Goal: Transaction & Acquisition: Register for event/course

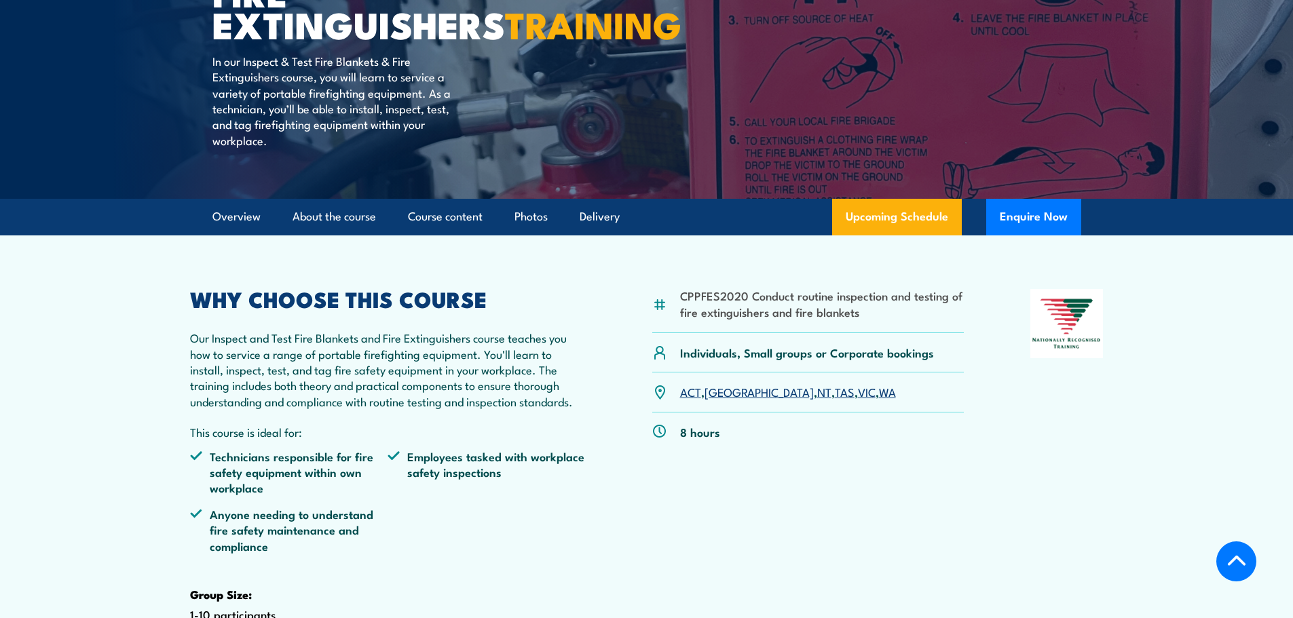
scroll to position [271, 0]
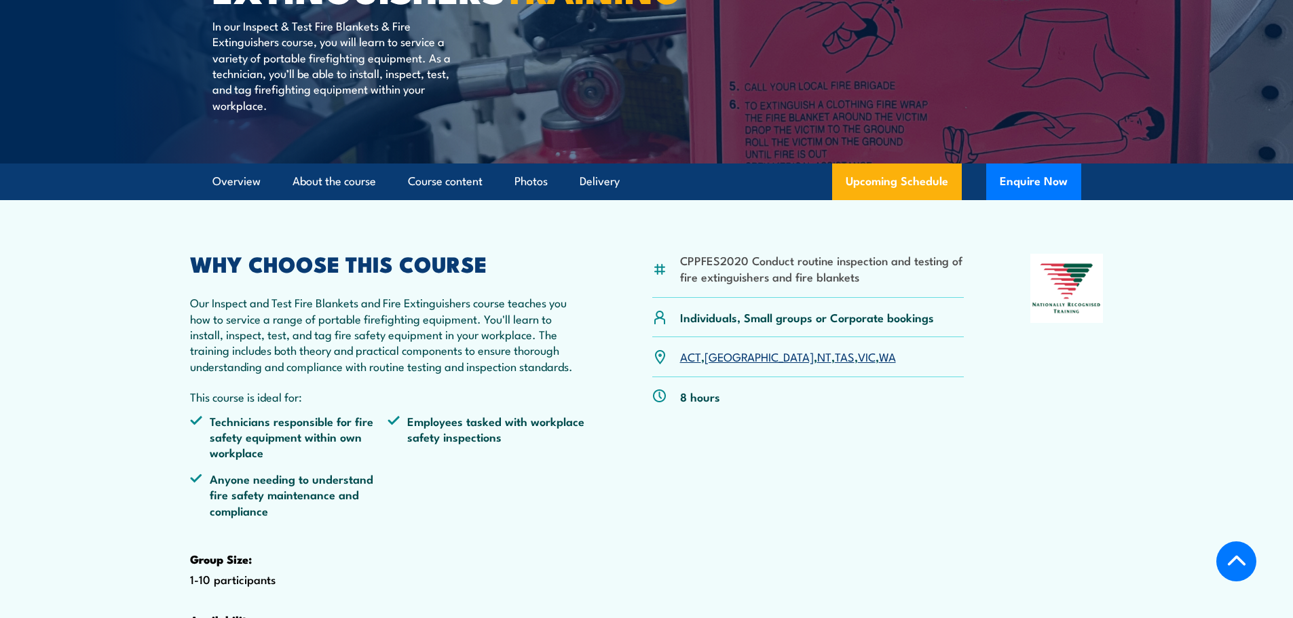
click at [879, 364] on link "WA" at bounding box center [887, 356] width 17 height 16
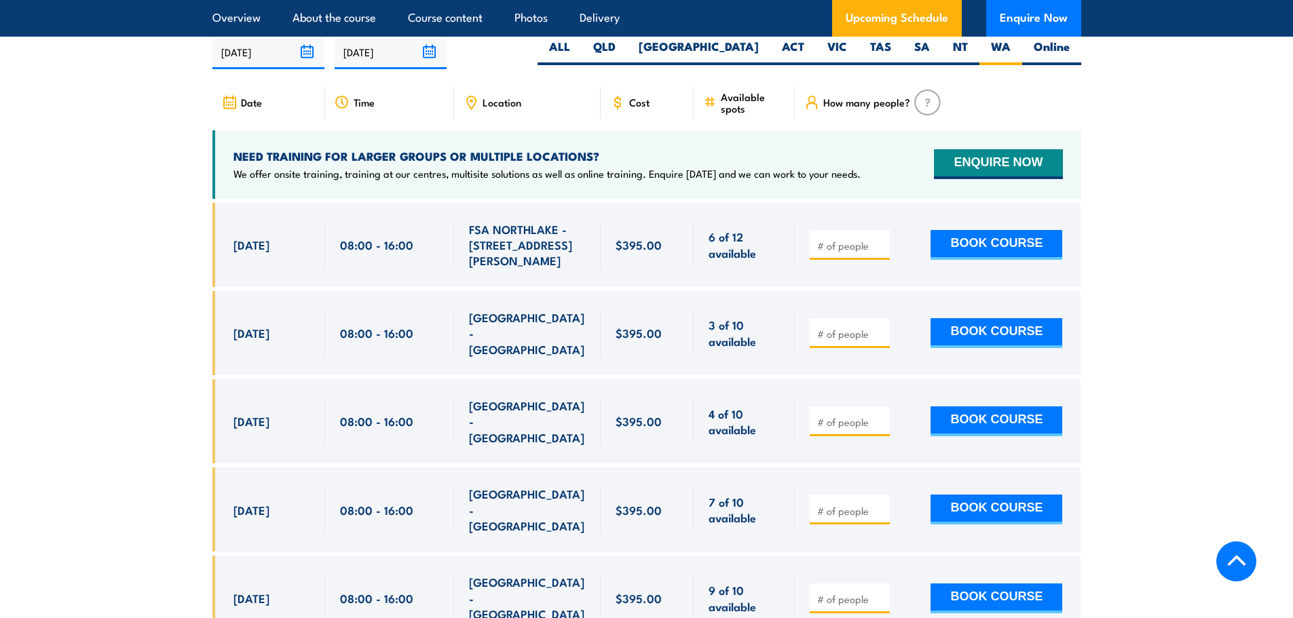
scroll to position [2520, 0]
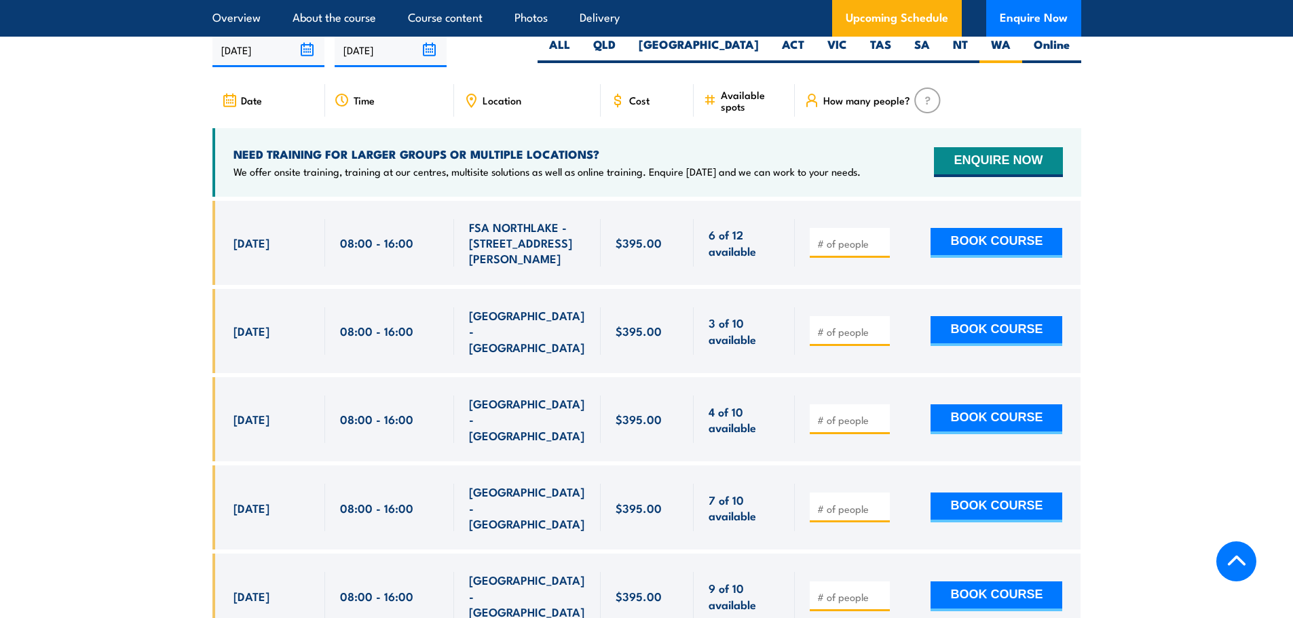
click at [170, 351] on section "UPCOMING SCHEDULE FOR - "Inspect and test fire blankets and fire extinguishers …" at bounding box center [646, 360] width 1293 height 774
click at [850, 417] on div at bounding box center [850, 419] width 80 height 30
click at [846, 413] on input "number" at bounding box center [851, 420] width 68 height 14
type input "1"
click at [998, 409] on button "BOOK COURSE" at bounding box center [996, 419] width 132 height 30
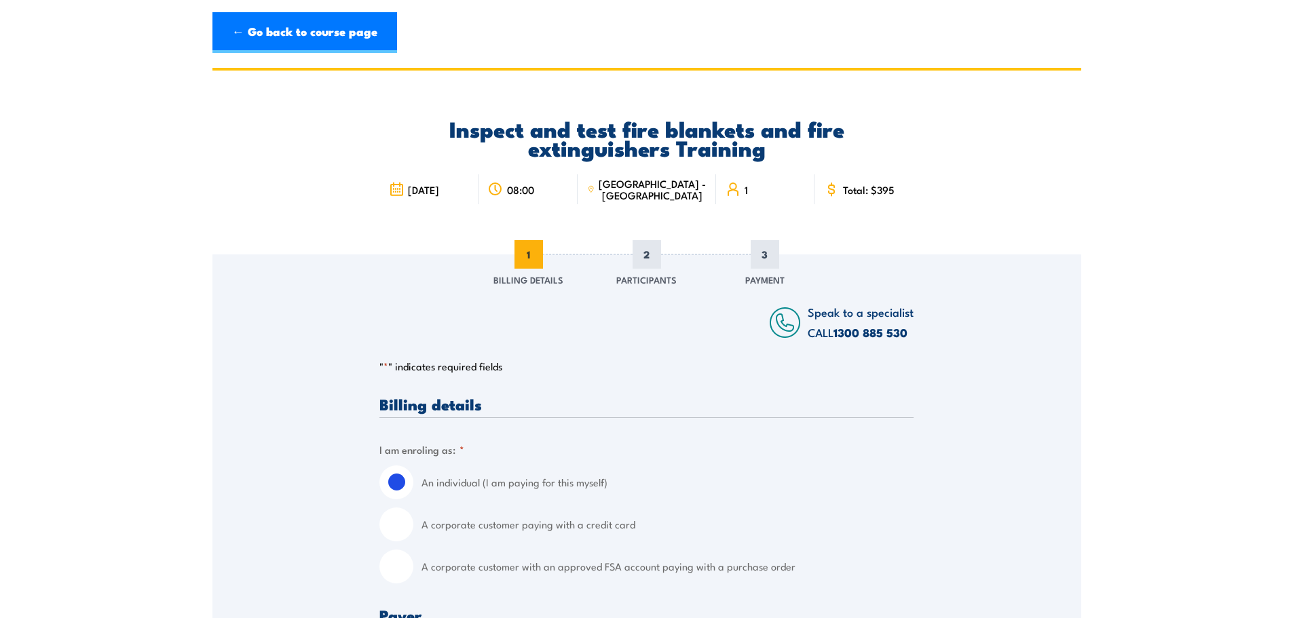
scroll to position [271, 0]
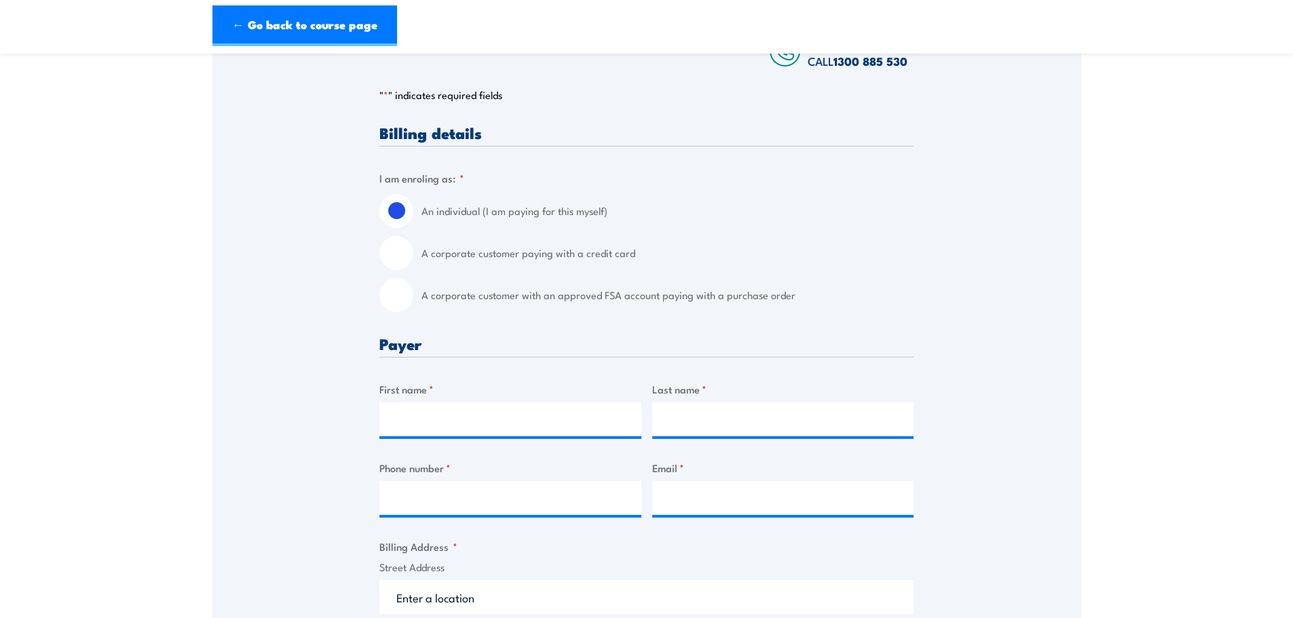
click at [413, 259] on div "A corporate customer paying with a credit card" at bounding box center [646, 253] width 534 height 34
click at [398, 261] on input "A corporate customer paying with a credit card" at bounding box center [396, 253] width 34 height 34
radio input "true"
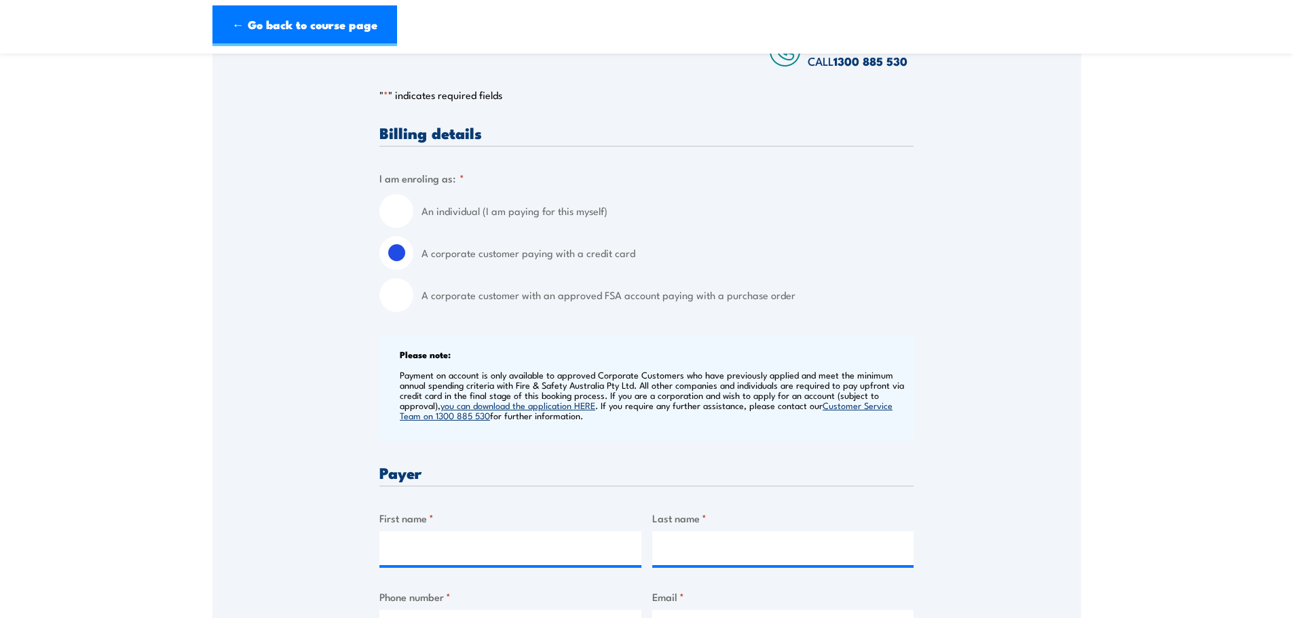
scroll to position [475, 0]
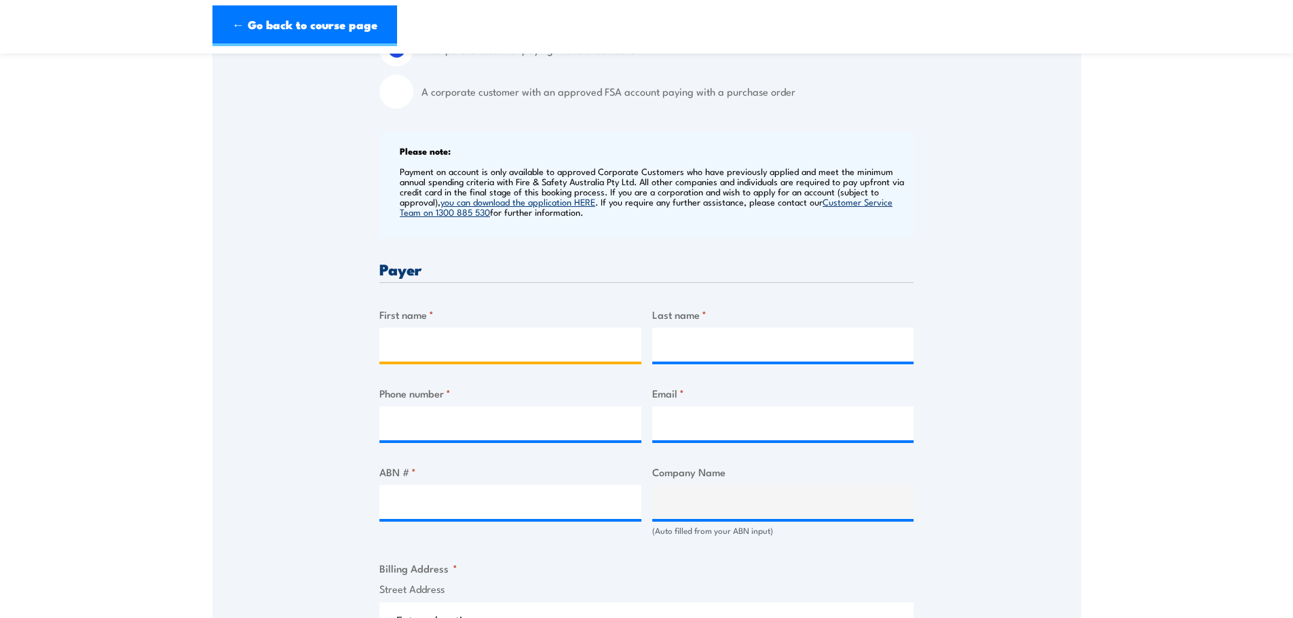
click at [490, 350] on input "First name *" at bounding box center [510, 345] width 262 height 34
type input "[PERSON_NAME]"
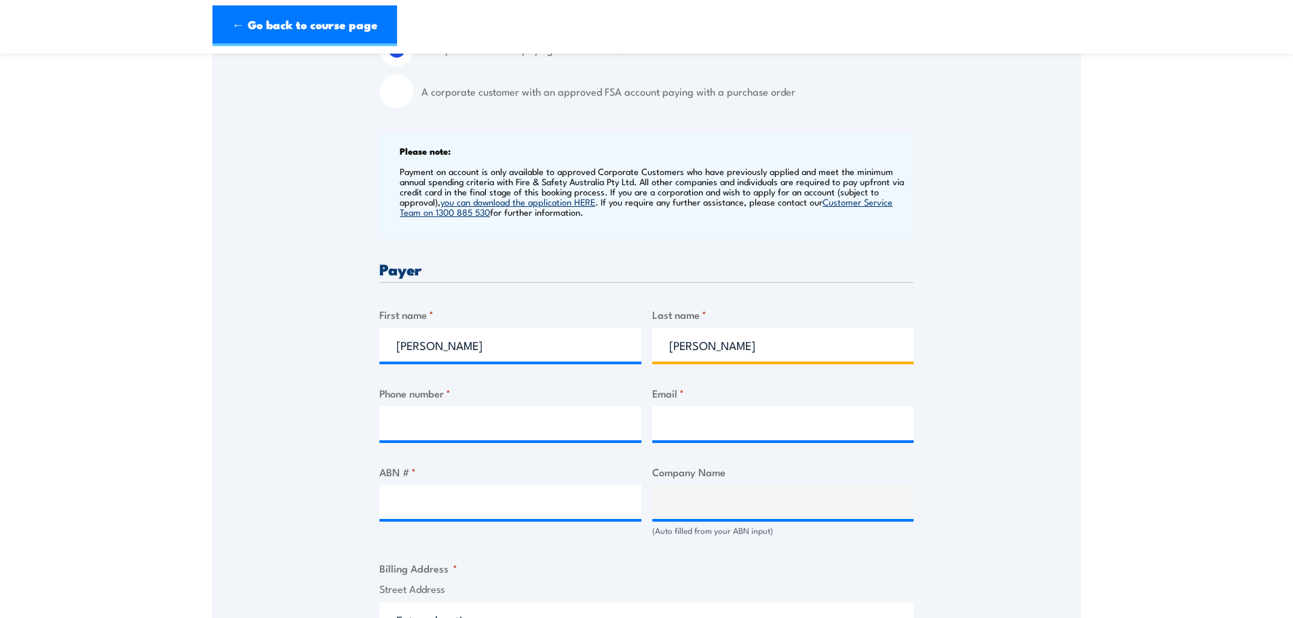
type input "[PERSON_NAME]"
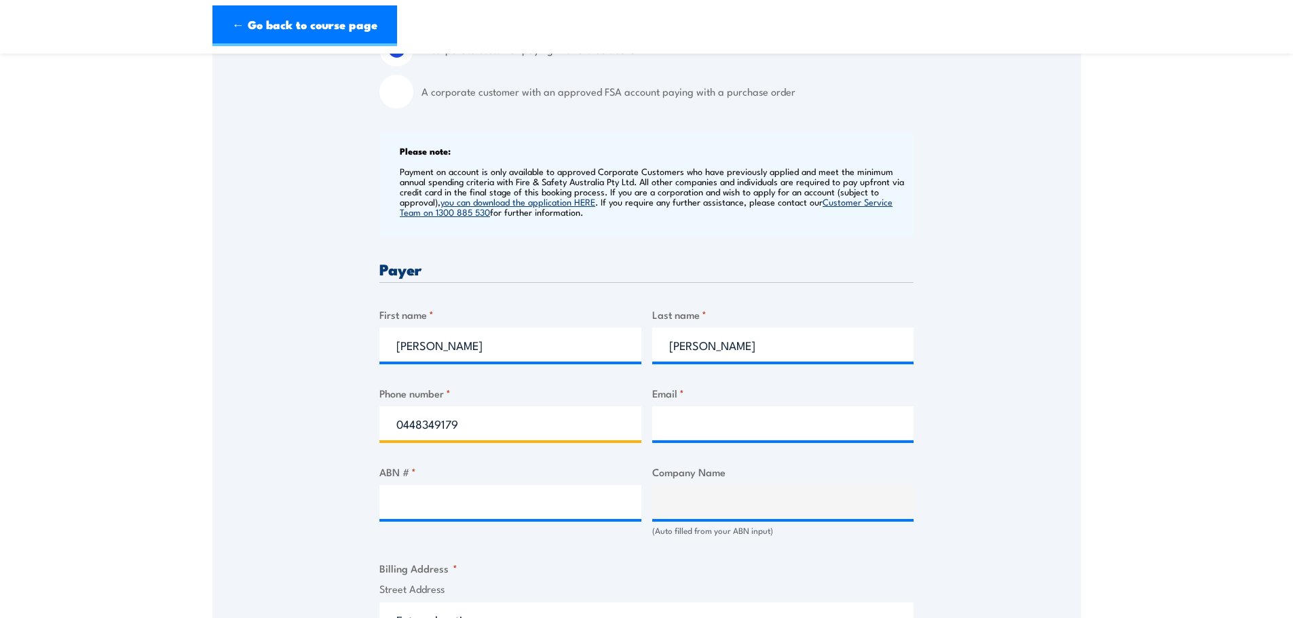
type input "0448349179"
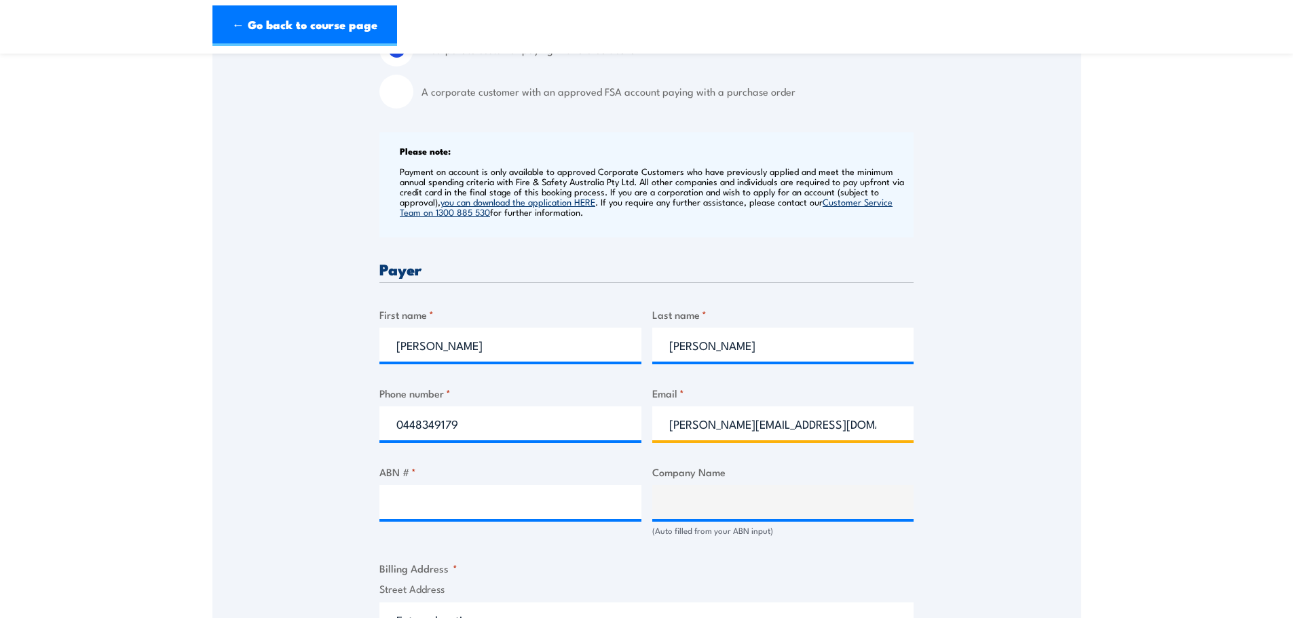
type input "[PERSON_NAME][EMAIL_ADDRESS][DOMAIN_NAME]"
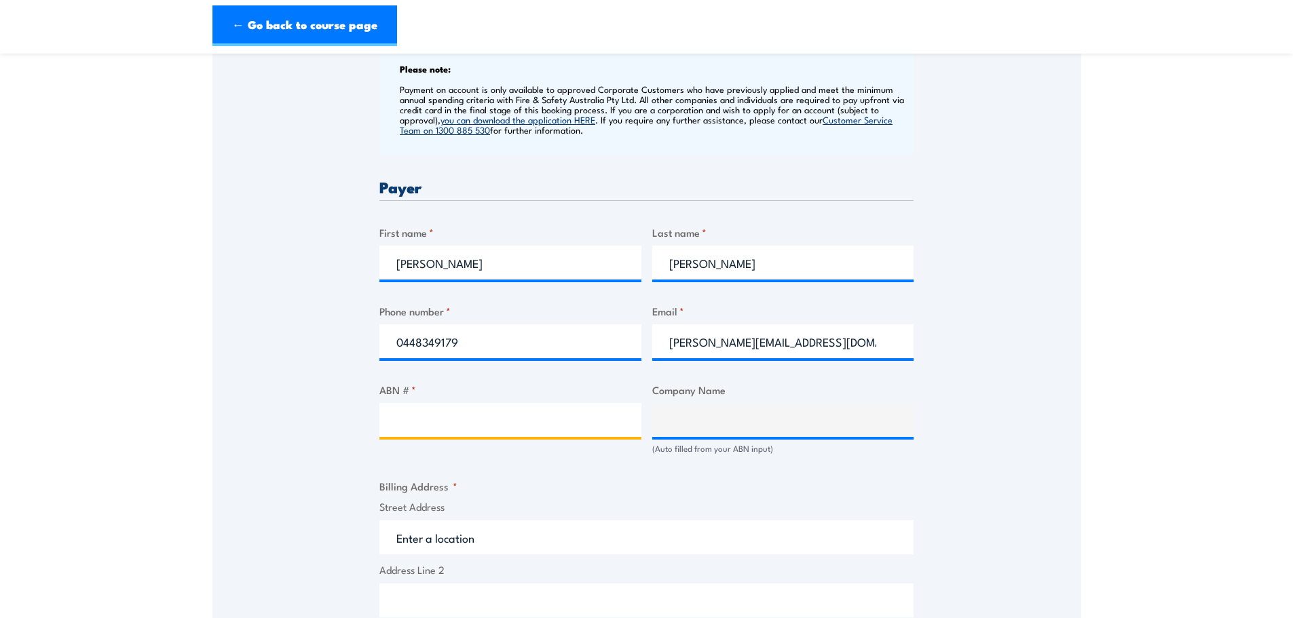
scroll to position [679, 0]
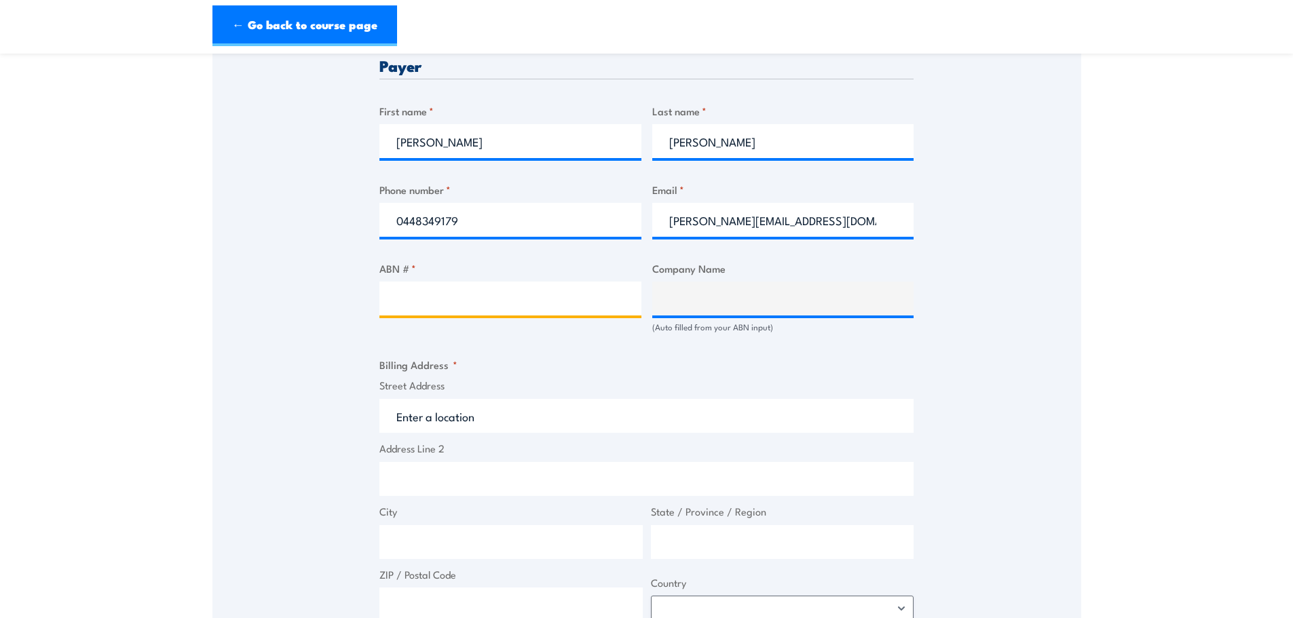
paste input "73 136 673 893"
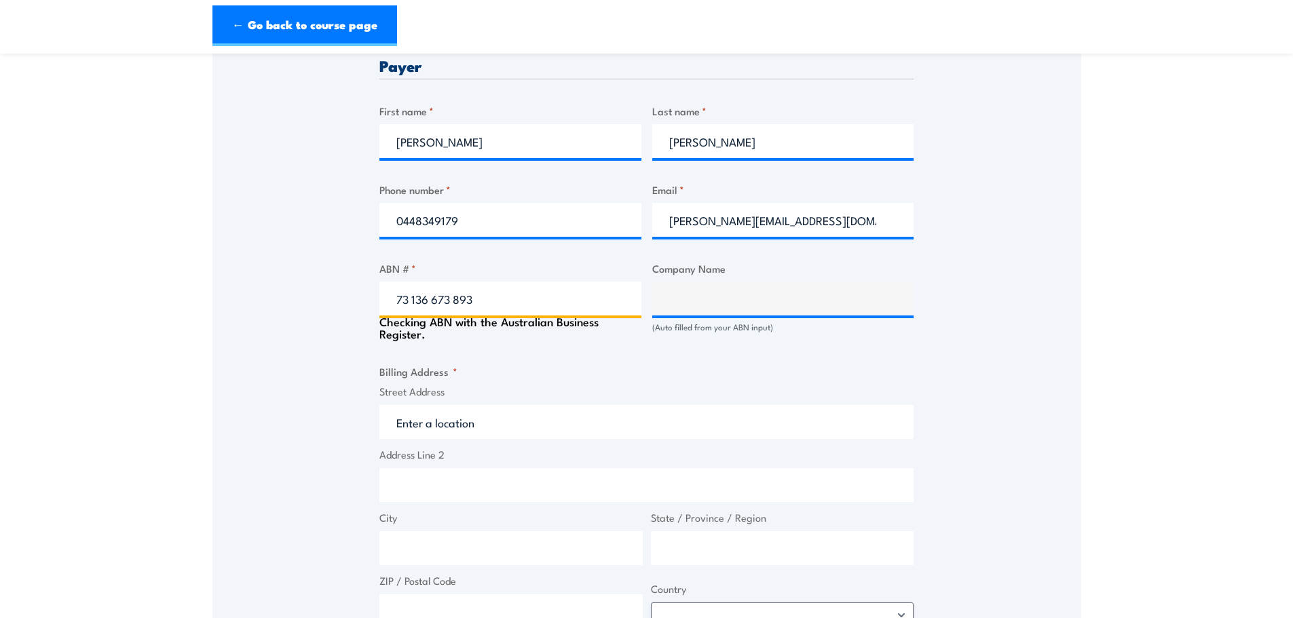
type input "73 136 673 893"
click at [339, 360] on div "Speak to a specialist CALL [PHONE_NUMBER] CALL [PHONE_NUMBER] " * " indicates r…" at bounding box center [646, 310] width 869 height 1469
type input "KALYUKU NINTI - PUNTUKU NGURRA LIMITED"
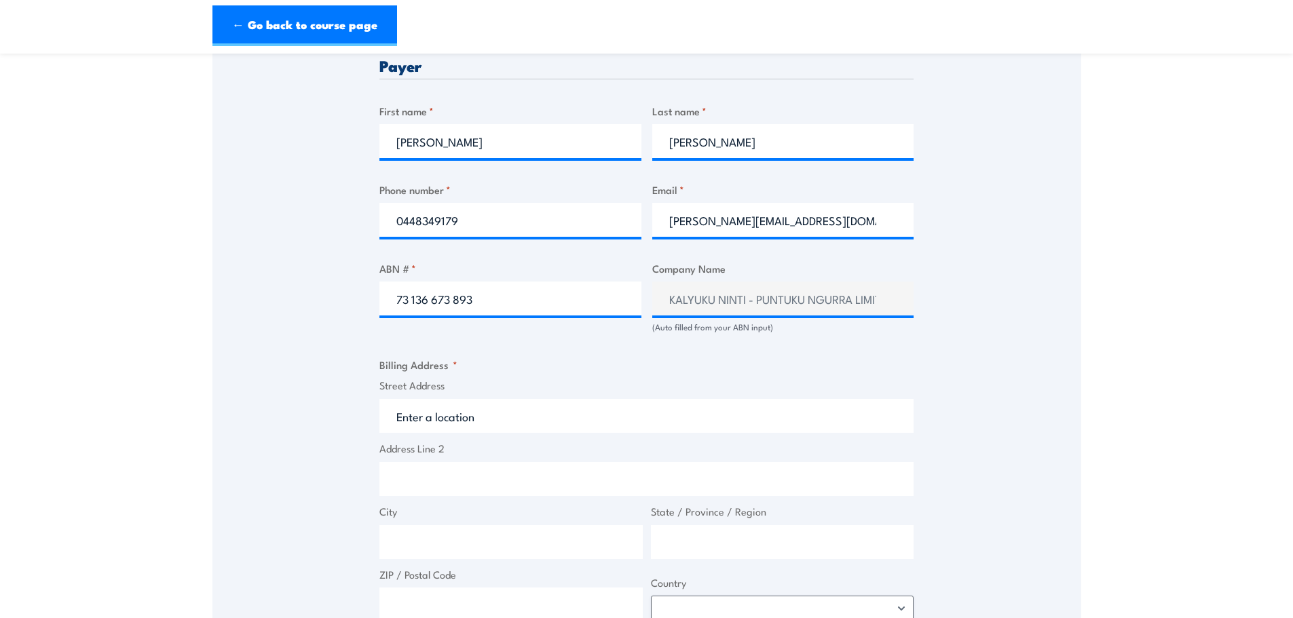
click at [551, 411] on input "Street Address" at bounding box center [646, 416] width 534 height 34
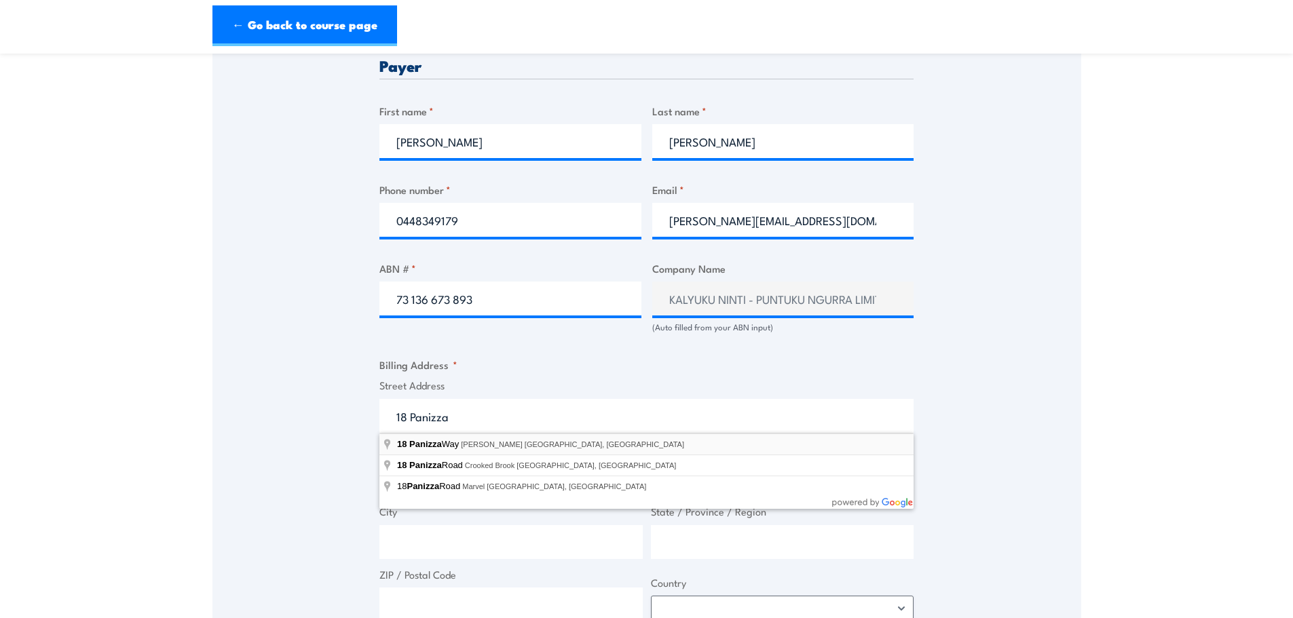
type input "[STREET_ADDRESS][PERSON_NAME]"
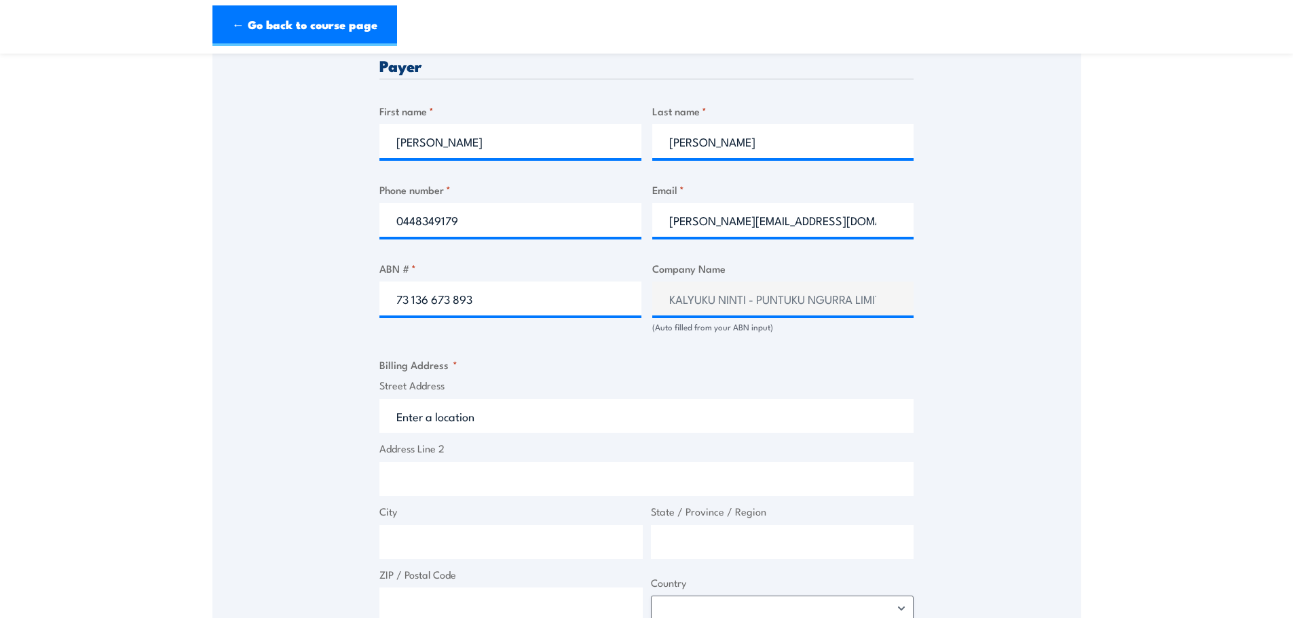
type input "[STREET_ADDRESS]"
type input "[PERSON_NAME]"
type input "[GEOGRAPHIC_DATA]"
type input "6753"
select select "[GEOGRAPHIC_DATA]"
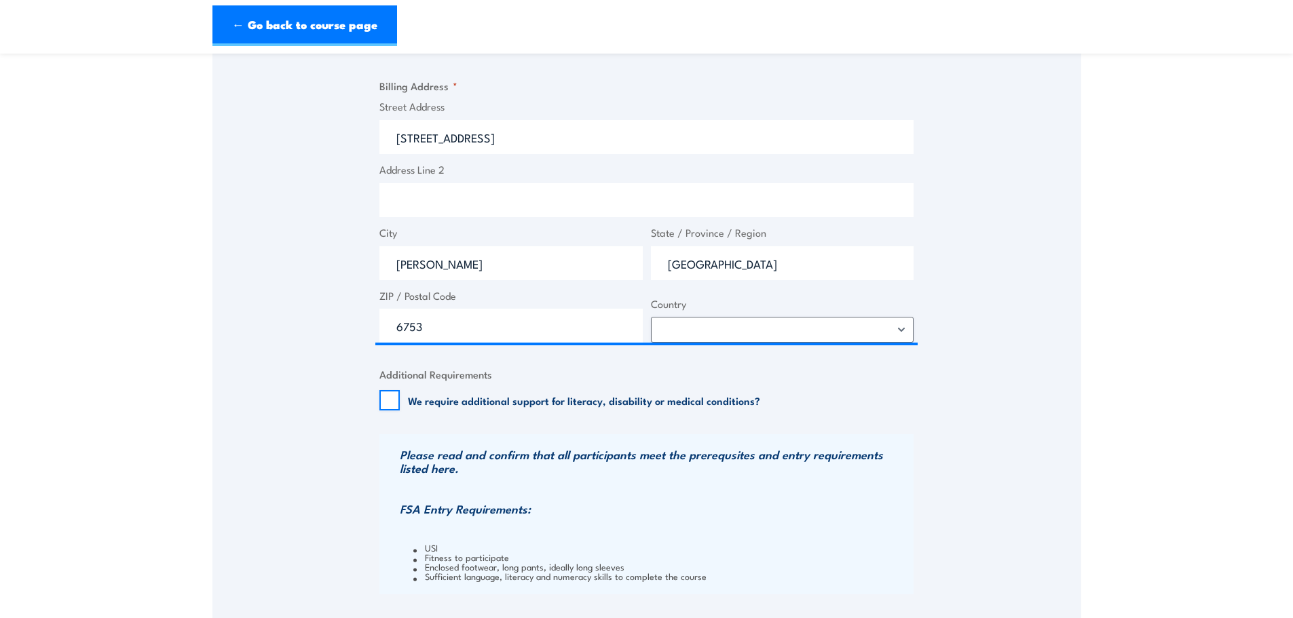
scroll to position [1221, 0]
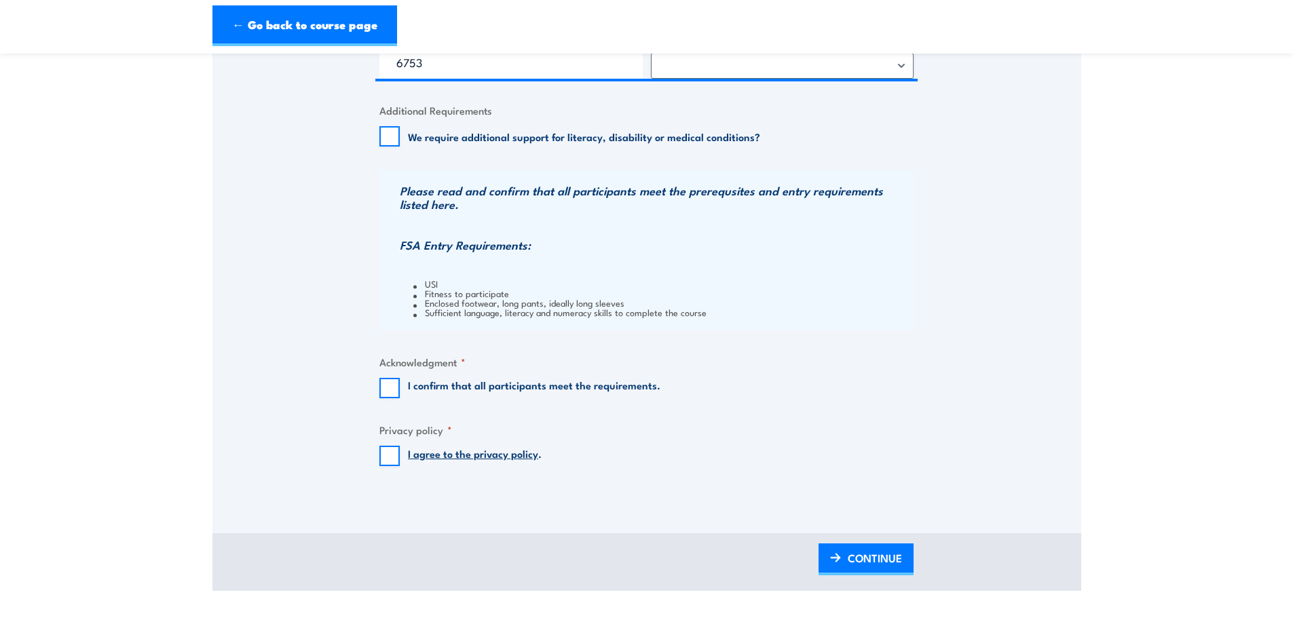
click at [398, 318] on div "Please read and confirm that all participants meet the prerequsites and entry r…" at bounding box center [646, 250] width 534 height 160
click at [387, 383] on input "I confirm that all participants meet the requirements." at bounding box center [389, 388] width 20 height 20
checkbox input "true"
click at [396, 460] on input "I agree to the privacy policy ." at bounding box center [389, 456] width 20 height 20
checkbox input "true"
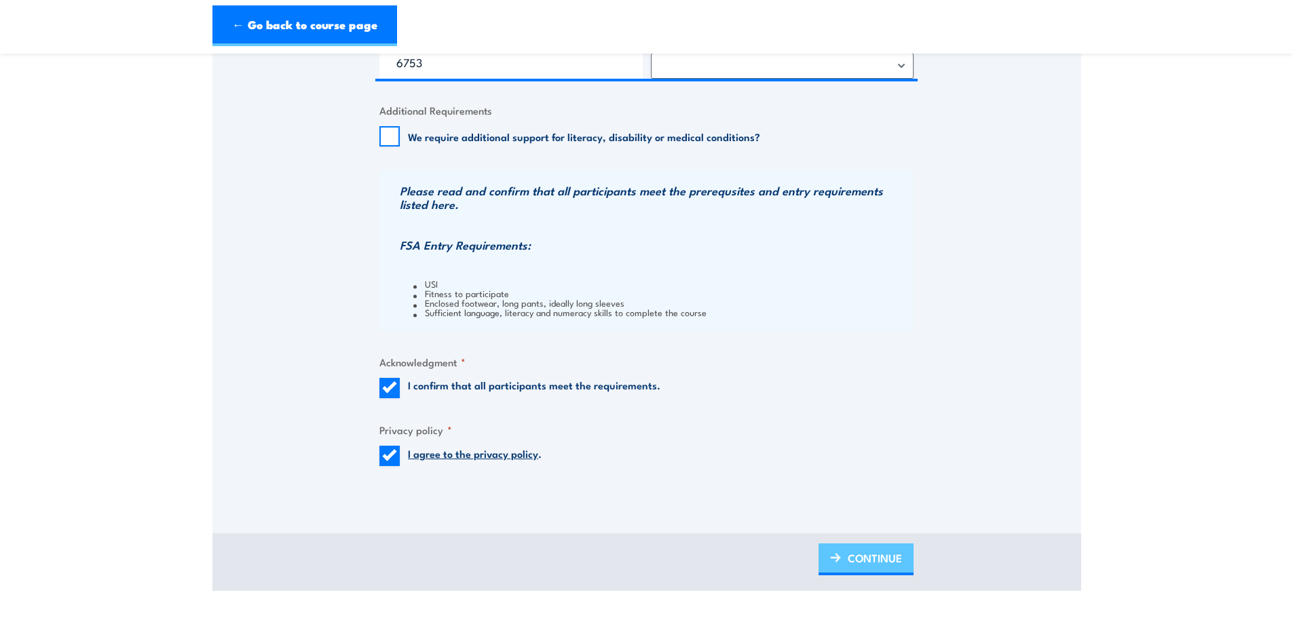
click at [871, 554] on span "CONTINUE" at bounding box center [875, 558] width 54 height 36
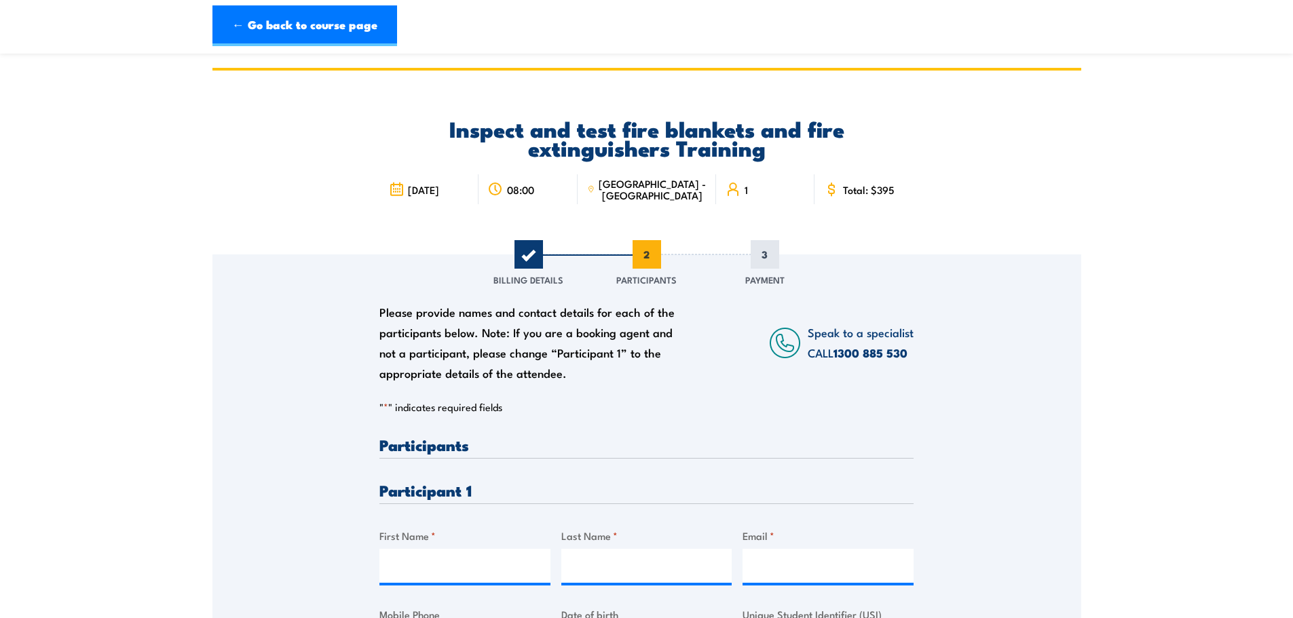
scroll to position [204, 0]
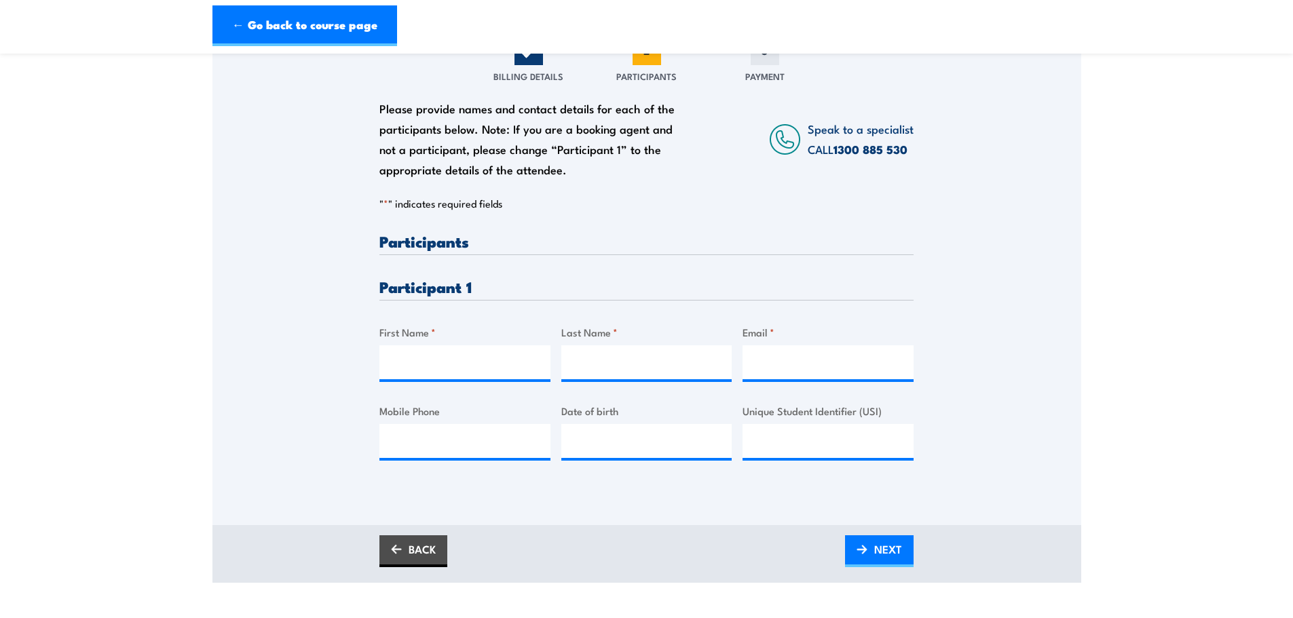
drag, startPoint x: 432, startPoint y: 380, endPoint x: 432, endPoint y: 367, distance: 12.9
click at [432, 367] on div at bounding box center [464, 362] width 171 height 34
click at [432, 366] on input "First Name *" at bounding box center [464, 362] width 171 height 34
type input "[PERSON_NAME]"
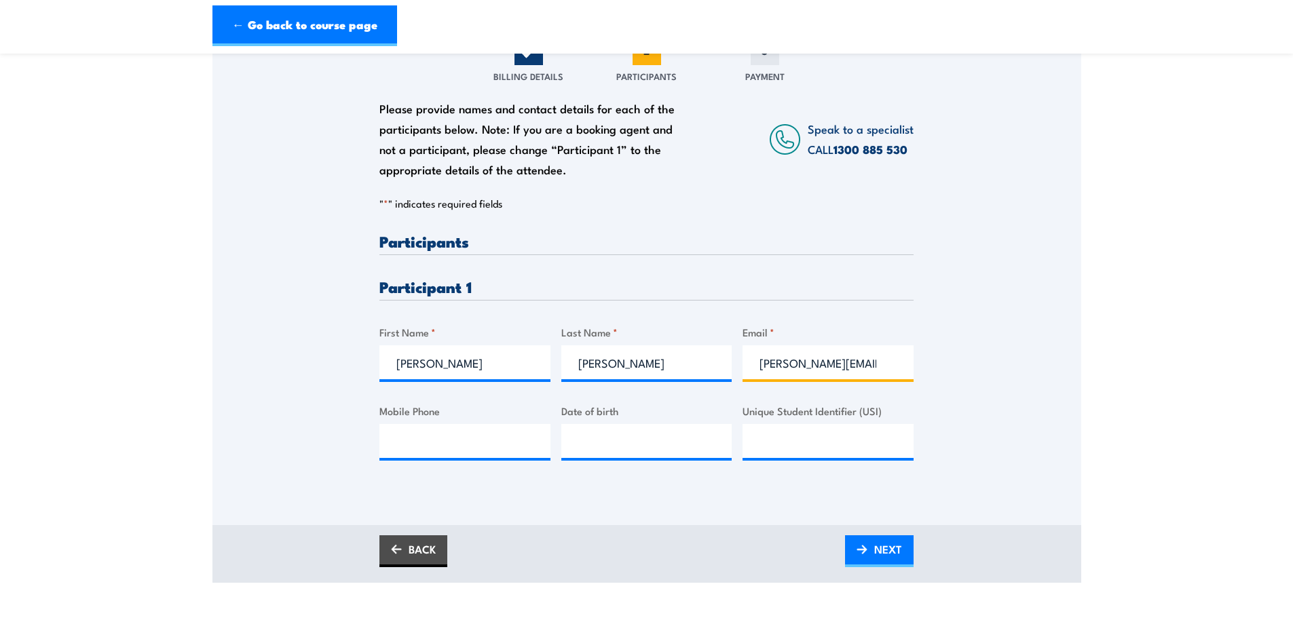
type input "[PERSON_NAME][EMAIL_ADDRESS][PERSON_NAME][DOMAIN_NAME]"
click at [478, 436] on input "Mobile Phone" at bounding box center [464, 441] width 171 height 34
type input "0448349179"
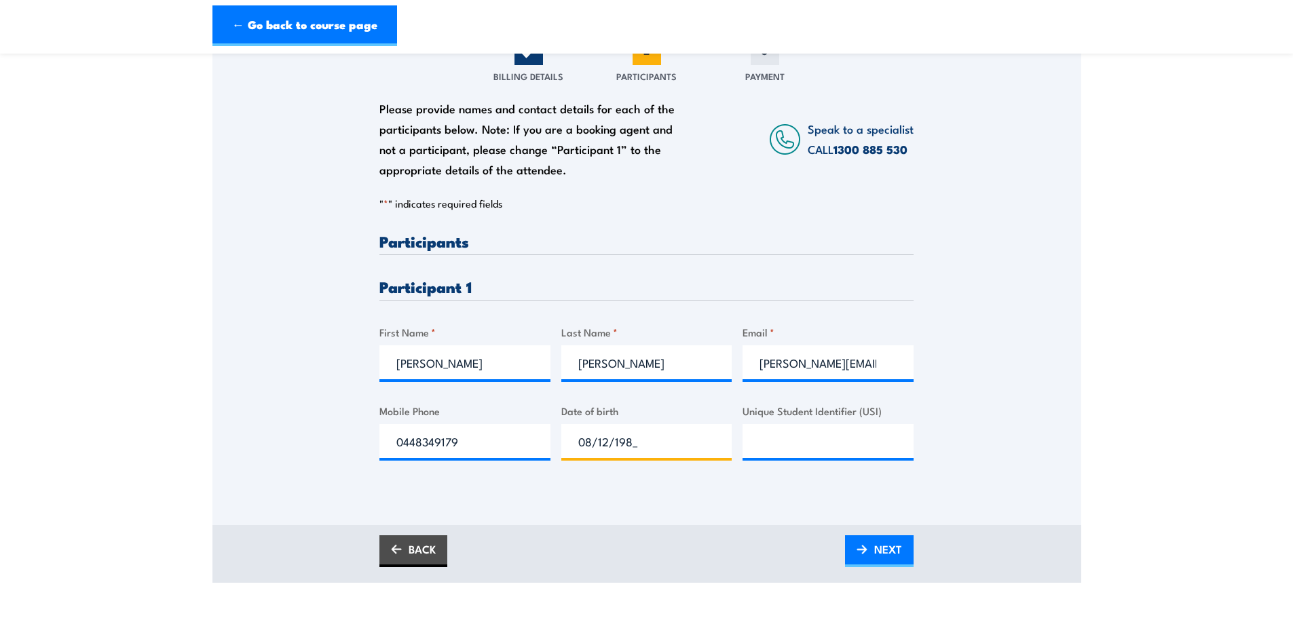
type input "[DATE]"
type input "GZ5X8BREYP"
click at [945, 516] on div "Please provide names and contact details for each of the participants below. No…" at bounding box center [646, 288] width 869 height 474
click at [894, 548] on span "NEXT" at bounding box center [888, 549] width 28 height 36
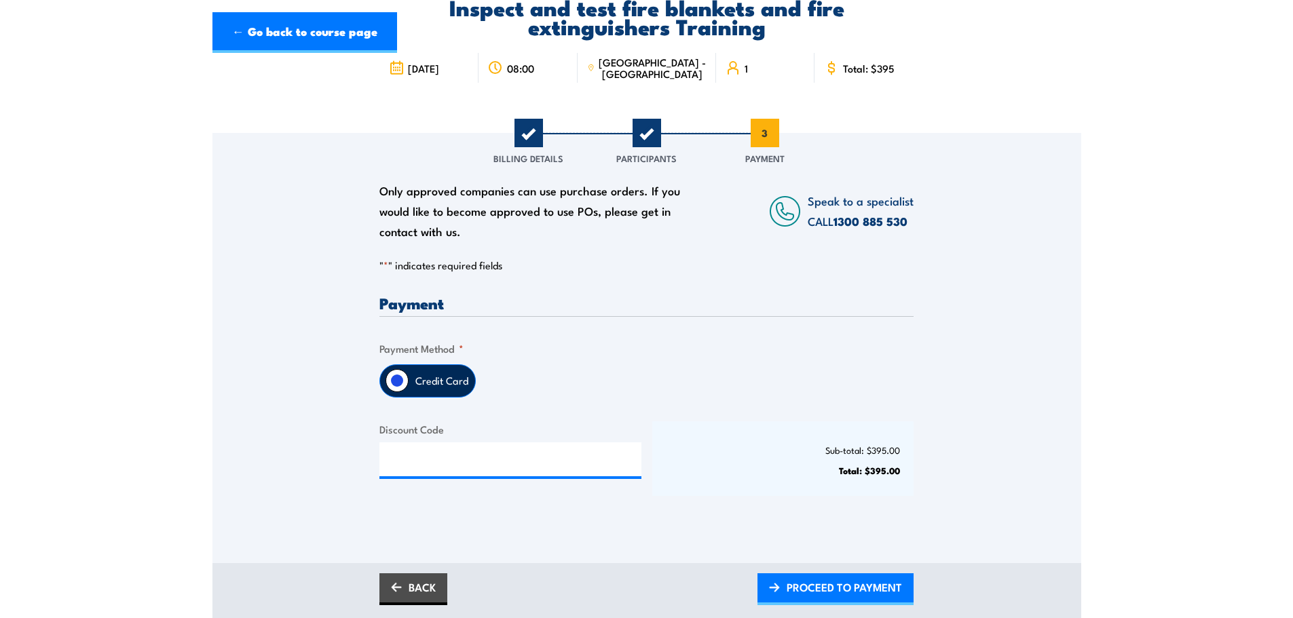
scroll to position [136, 0]
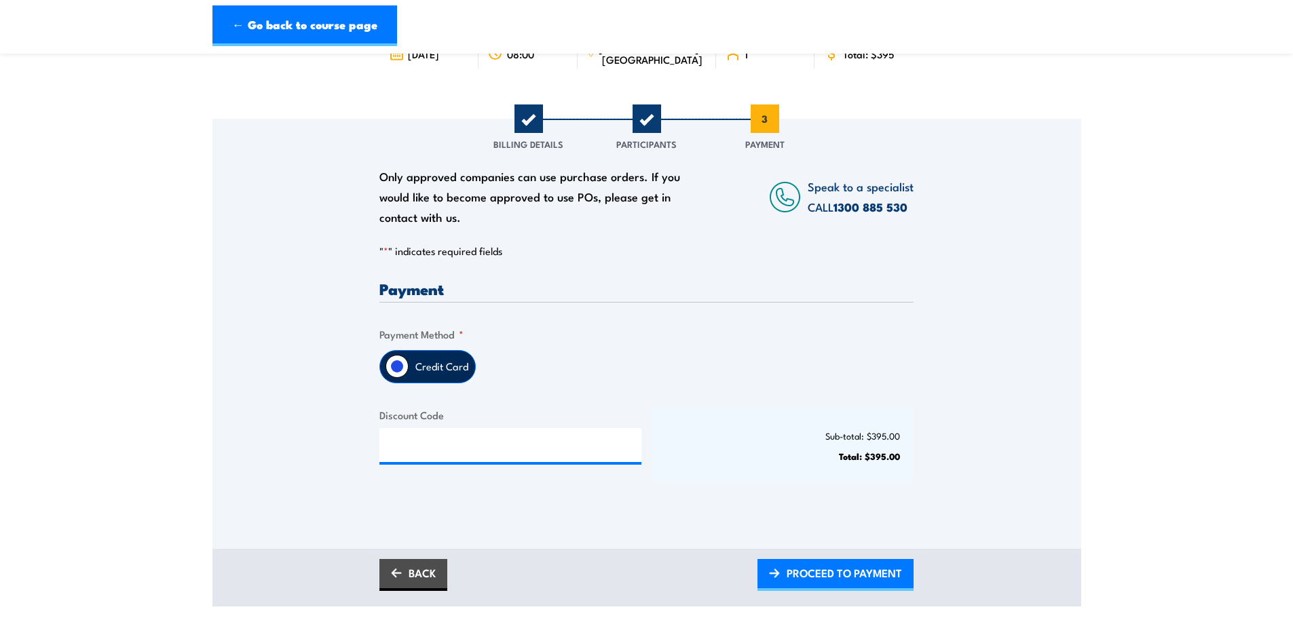
click at [413, 368] on label "Credit Card" at bounding box center [441, 367] width 66 height 32
click at [408, 368] on input "Credit Card" at bounding box center [396, 366] width 23 height 23
click at [851, 573] on span "PROCEED TO PAYMENT" at bounding box center [843, 573] width 115 height 36
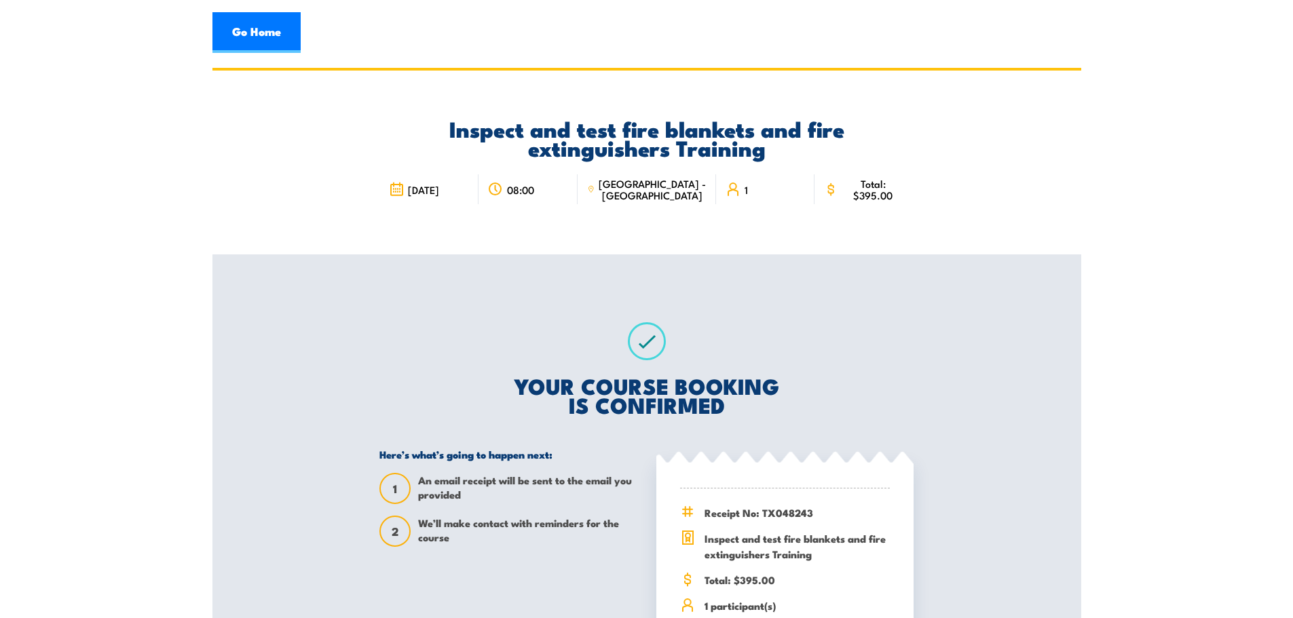
drag, startPoint x: 399, startPoint y: 162, endPoint x: 171, endPoint y: 283, distance: 258.0
click at [171, 283] on section "Inspect and test fire blankets and fire extinguishers Training [DATE] 08:00 1 1…" at bounding box center [646, 427] width 1293 height 719
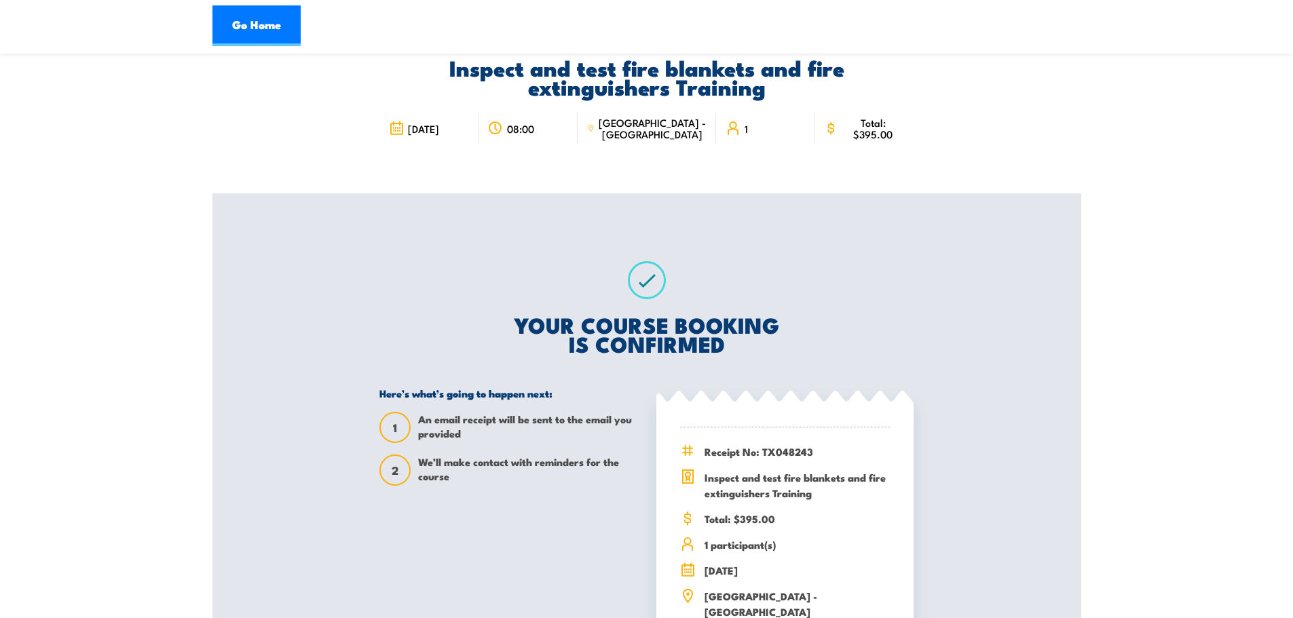
scroll to position [271, 0]
